Goal: Browse casually: Explore the website without a specific task or goal

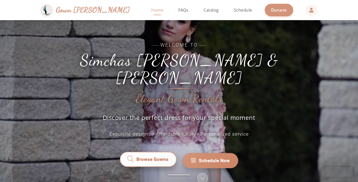
click at [156, 157] on span "Browse Gowns" at bounding box center [153, 160] width 32 height 7
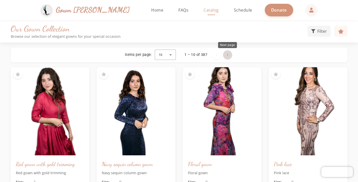
click at [230, 57] on span "Next page" at bounding box center [228, 55] width 12 height 12
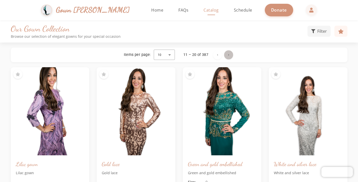
click at [230, 57] on span "Next page" at bounding box center [229, 55] width 12 height 12
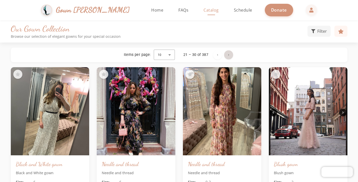
click at [230, 57] on span "Next page" at bounding box center [229, 55] width 12 height 12
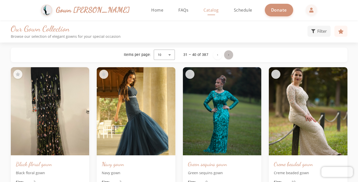
click at [230, 57] on span "Next page" at bounding box center [229, 55] width 12 height 12
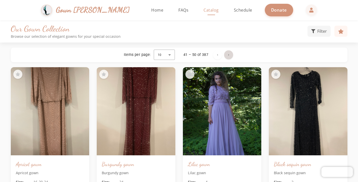
click at [230, 57] on span "Next page" at bounding box center [229, 55] width 12 height 12
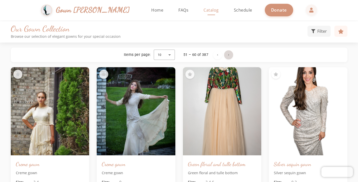
click at [230, 57] on span "Next page" at bounding box center [229, 55] width 12 height 12
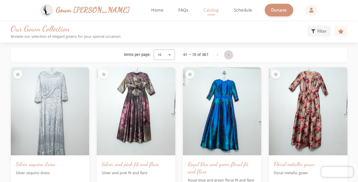
click at [230, 57] on span "Next page" at bounding box center [229, 55] width 12 height 12
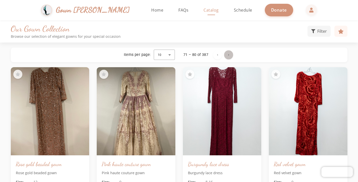
click at [230, 57] on span "Next page" at bounding box center [229, 55] width 12 height 12
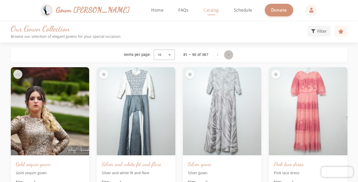
click at [230, 57] on span "Next page" at bounding box center [229, 55] width 12 height 12
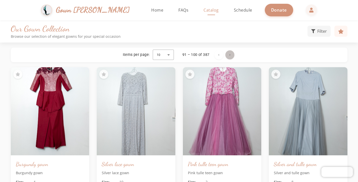
click at [230, 57] on span "Next page" at bounding box center [230, 55] width 12 height 12
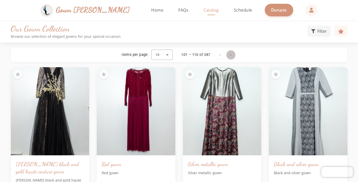
click at [230, 57] on span "Next page" at bounding box center [231, 55] width 12 height 12
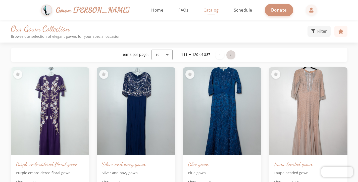
click at [230, 57] on span "Next page" at bounding box center [231, 55] width 12 height 12
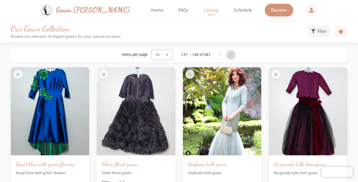
click at [230, 57] on span "Next page" at bounding box center [231, 55] width 12 height 12
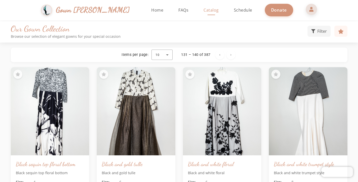
click at [306, 10] on span at bounding box center [312, 9] width 12 height 12
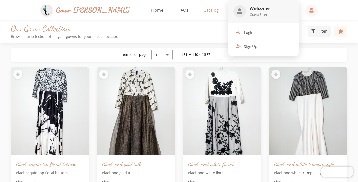
click at [141, 10] on div at bounding box center [179, 91] width 358 height 182
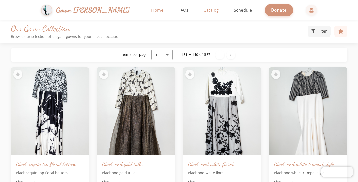
click at [151, 10] on span "Home" at bounding box center [157, 10] width 12 height 6
